Goal: Task Accomplishment & Management: Use online tool/utility

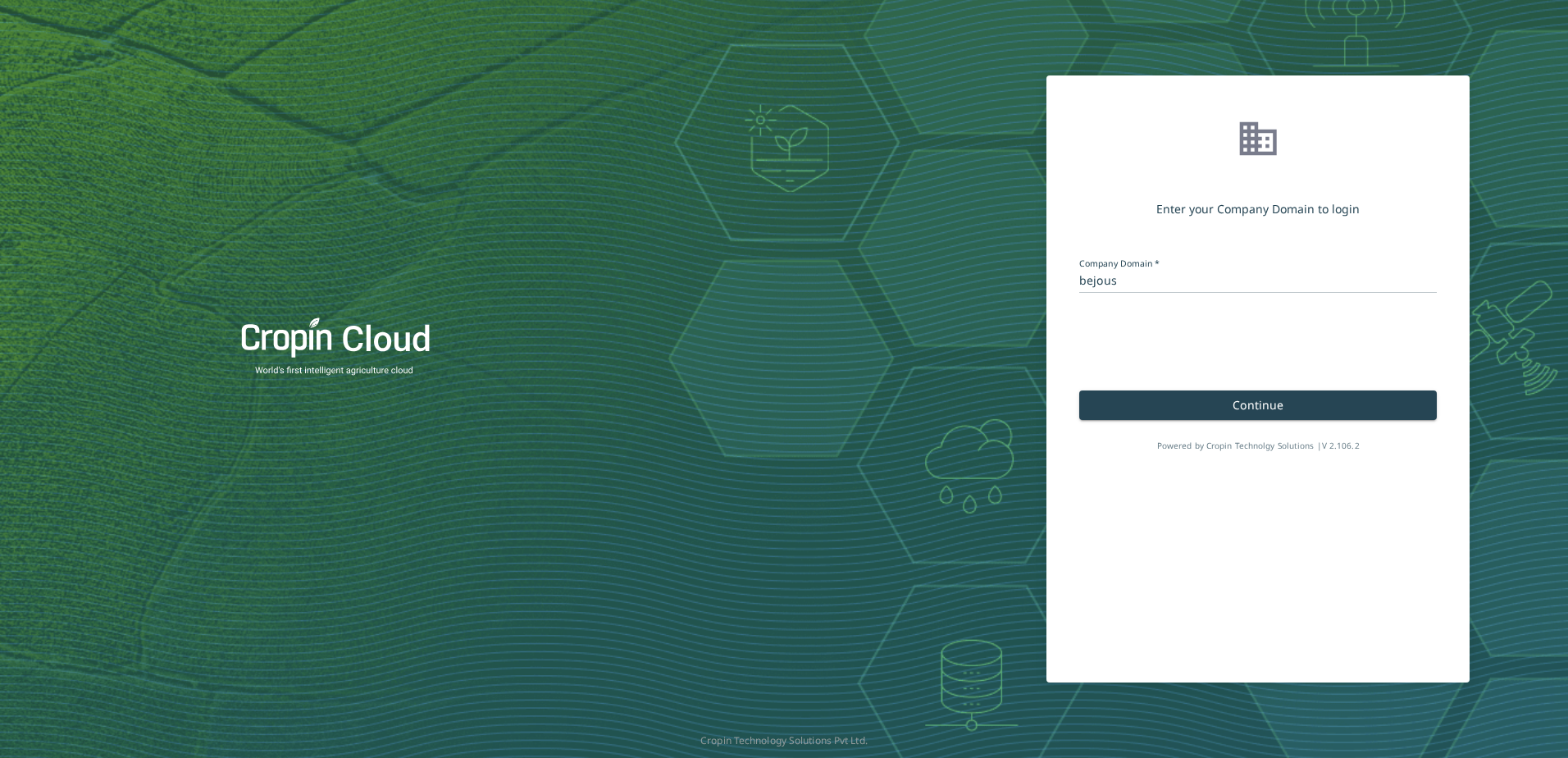
click at [1252, 408] on span "Continue" at bounding box center [1257, 404] width 51 height 16
click at [1239, 415] on button "Continue" at bounding box center [1257, 405] width 357 height 30
